Goal: Navigation & Orientation: Find specific page/section

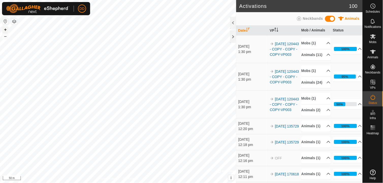
click at [4, 29] on button "+" at bounding box center [5, 30] width 6 height 6
click at [234, 38] on div at bounding box center [233, 37] width 6 height 12
